Goal: Transaction & Acquisition: Purchase product/service

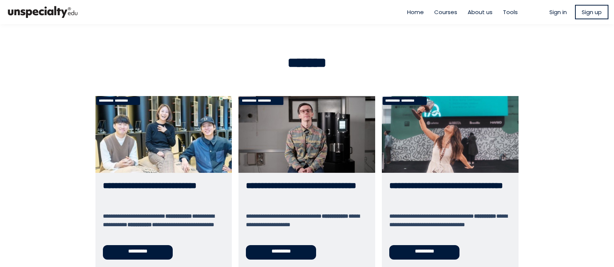
click at [478, 11] on span "About us" at bounding box center [479, 12] width 25 height 9
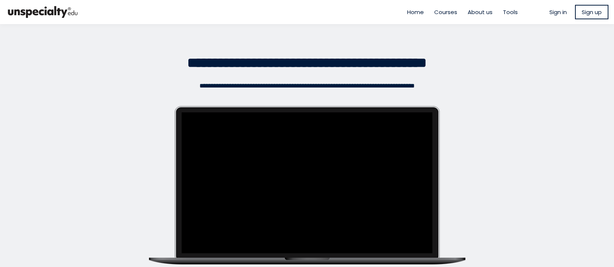
click at [507, 16] on span "Tools" at bounding box center [510, 12] width 15 height 9
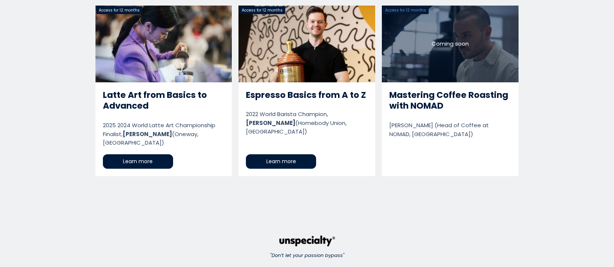
scroll to position [1631, 0]
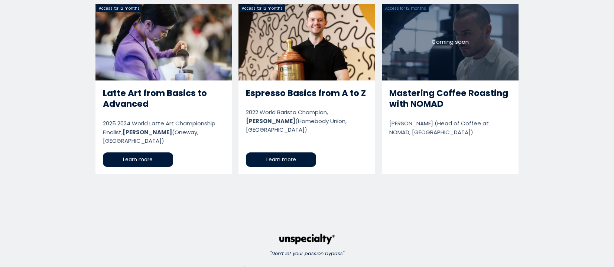
click at [428, 77] on link "Mastering Coffee Roasting with NOMAD" at bounding box center [450, 89] width 137 height 171
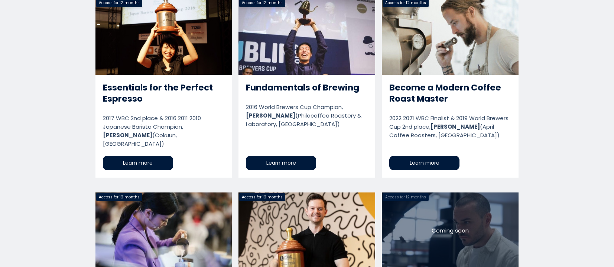
scroll to position [1433, 0]
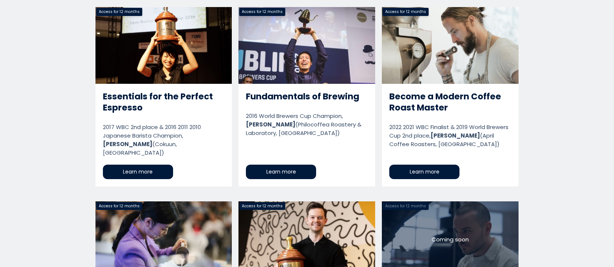
click at [427, 85] on link "Become a Modern Coffee Roast Master" at bounding box center [450, 97] width 137 height 180
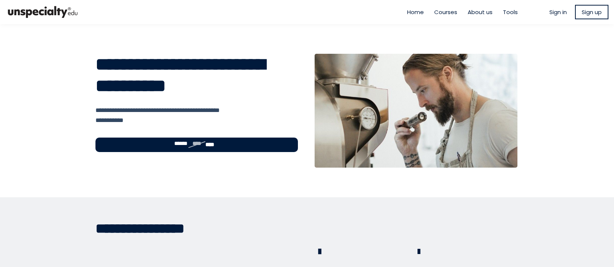
click at [440, 14] on span "Courses" at bounding box center [445, 12] width 23 height 9
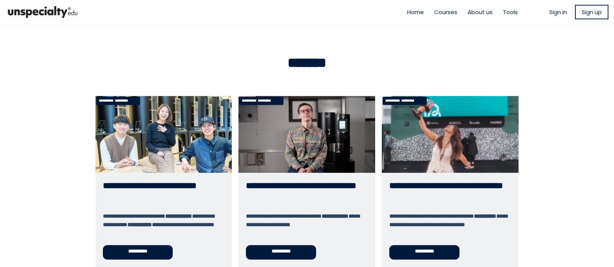
click at [289, 182] on link "**********" at bounding box center [306, 181] width 137 height 171
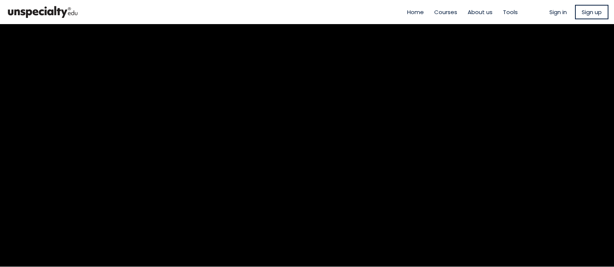
click at [585, 14] on span "Sign up" at bounding box center [591, 12] width 20 height 9
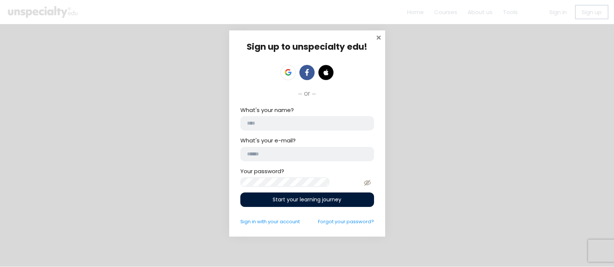
click at [376, 36] on span at bounding box center [378, 36] width 7 height 7
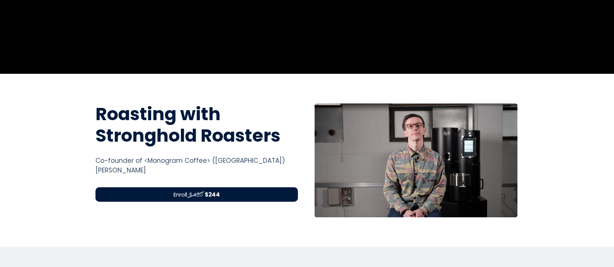
scroll to position [198, 0]
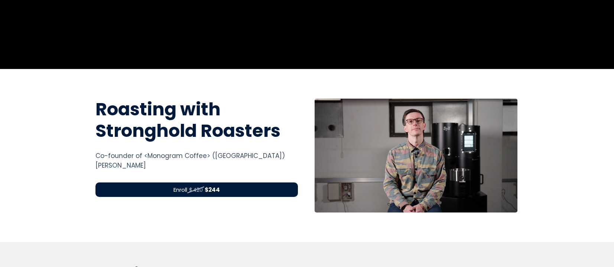
click at [268, 185] on div "Enroll $420 $244" at bounding box center [196, 190] width 203 height 14
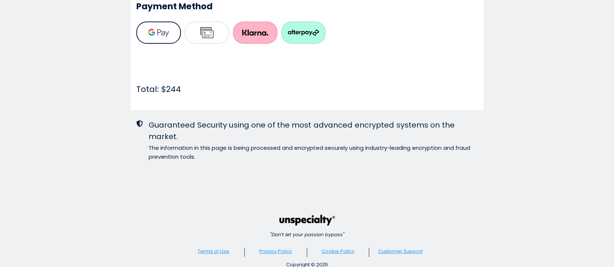
scroll to position [513, 0]
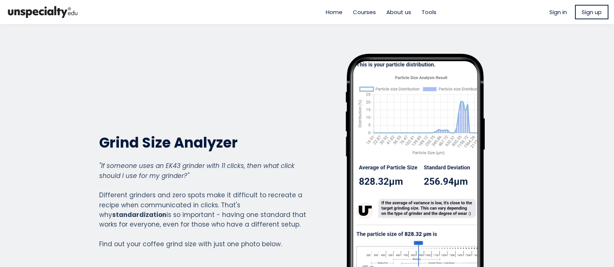
scroll to position [822, 297]
